Goal: Transaction & Acquisition: Purchase product/service

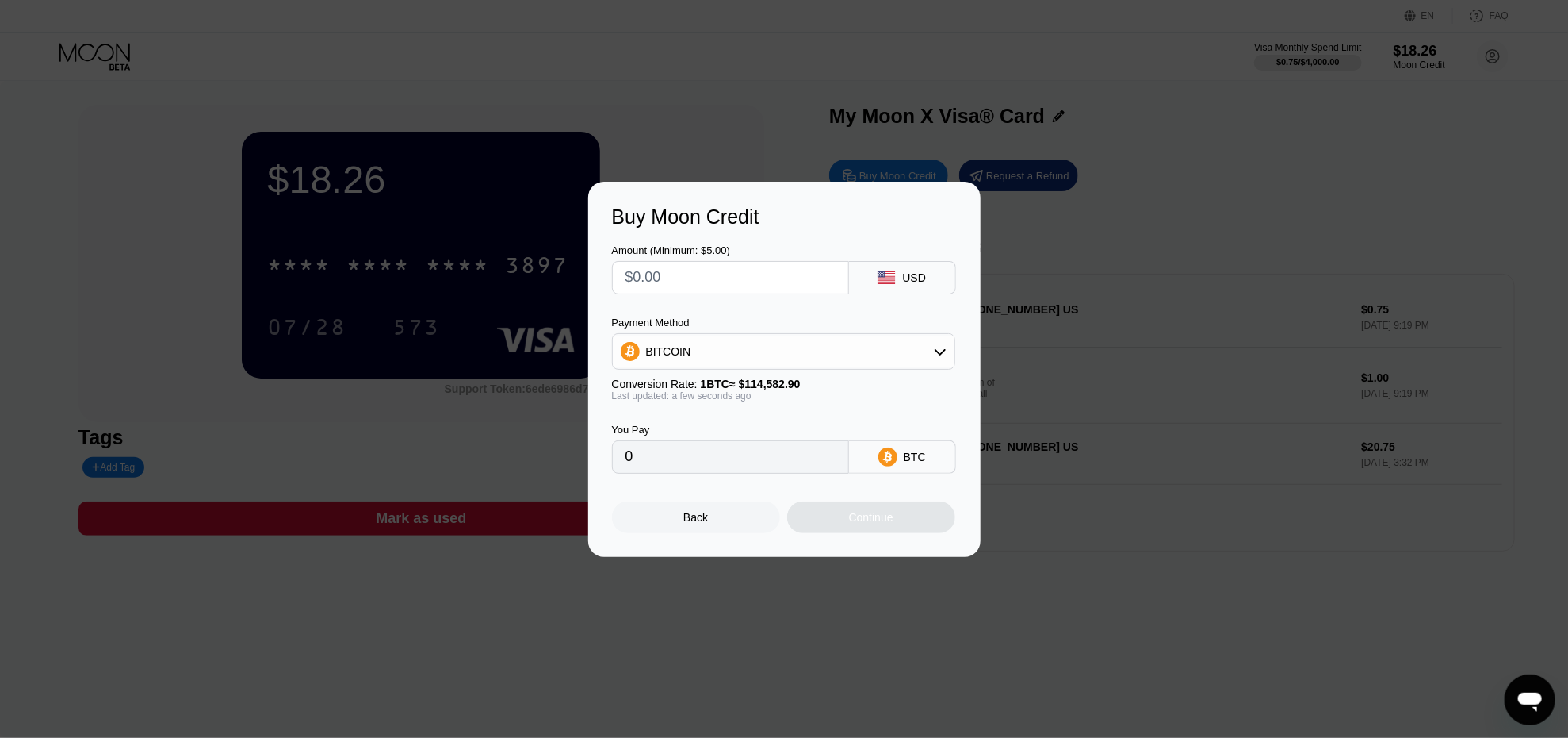
click at [751, 281] on input "text" at bounding box center [730, 277] width 210 height 32
type input "$5"
type input "0.00004364"
type input "$5"
click at [872, 520] on div "Continue" at bounding box center [871, 517] width 44 height 13
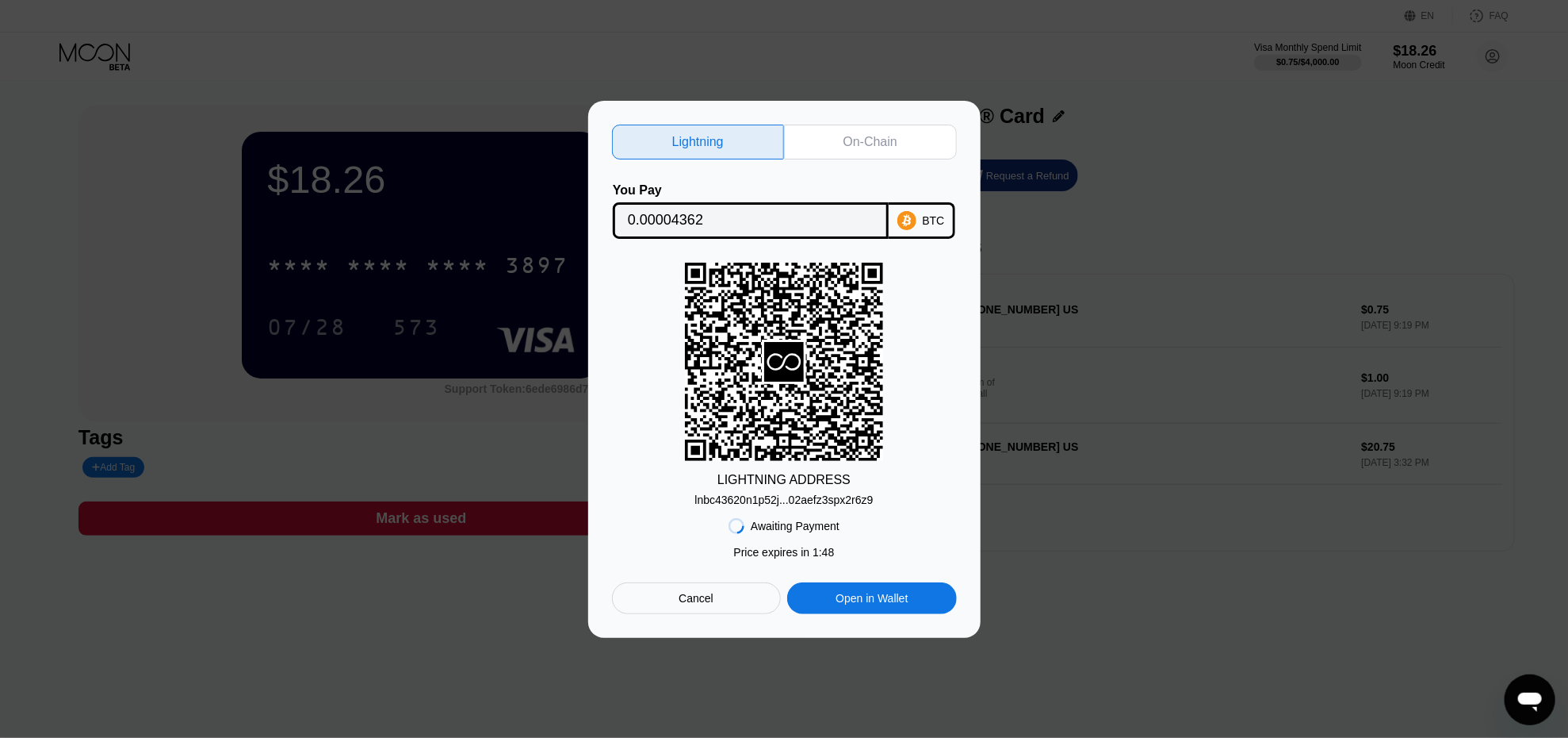
click at [809, 147] on div "On-Chain" at bounding box center [871, 142] width 172 height 35
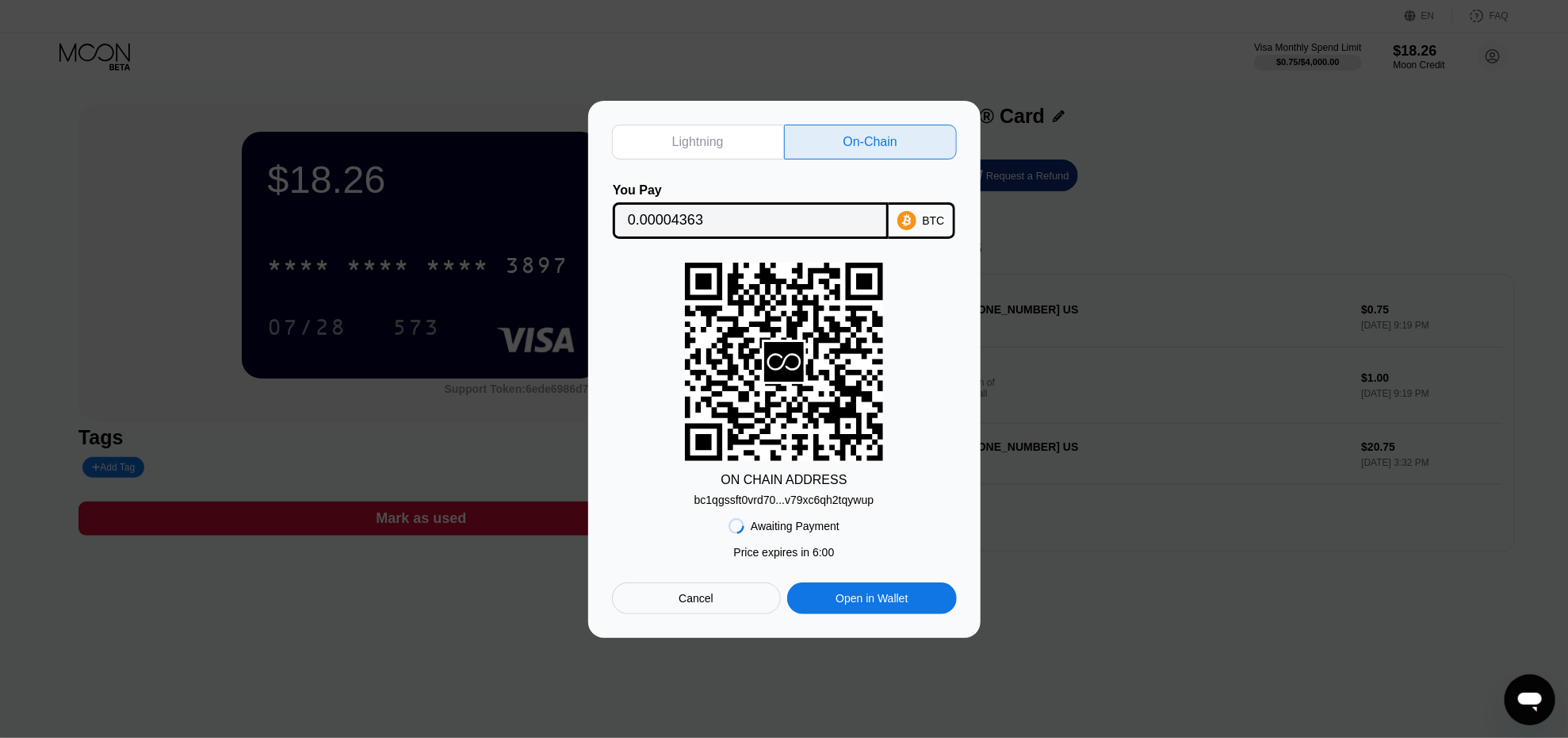
click at [790, 218] on input "0.00004363" at bounding box center [751, 220] width 246 height 32
click at [770, 504] on div "bc1qgssft0vrd70...v79xc6qh2tqywup" at bounding box center [784, 499] width 179 height 13
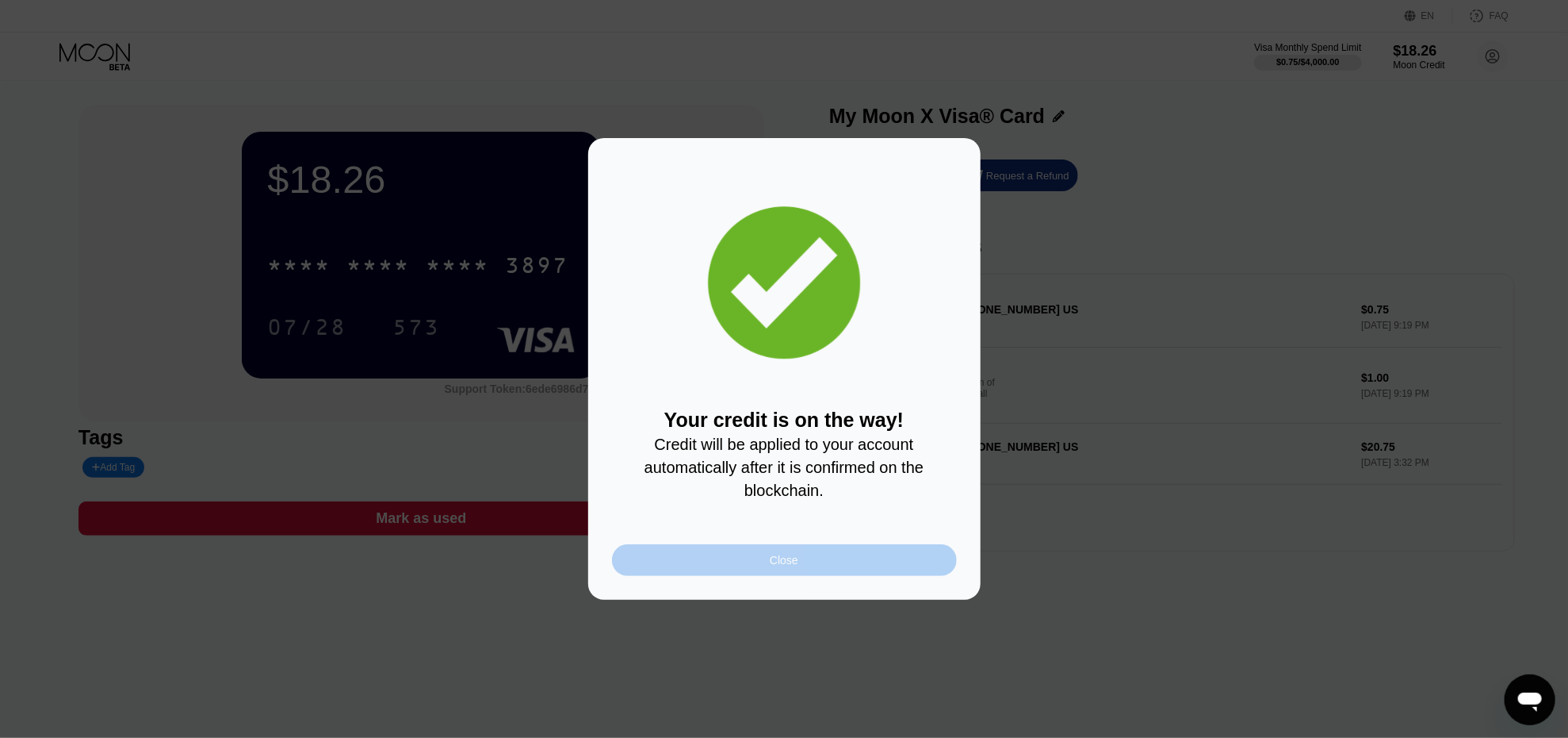
click at [743, 569] on div "Close" at bounding box center [784, 560] width 345 height 32
